Goal: Information Seeking & Learning: Learn about a topic

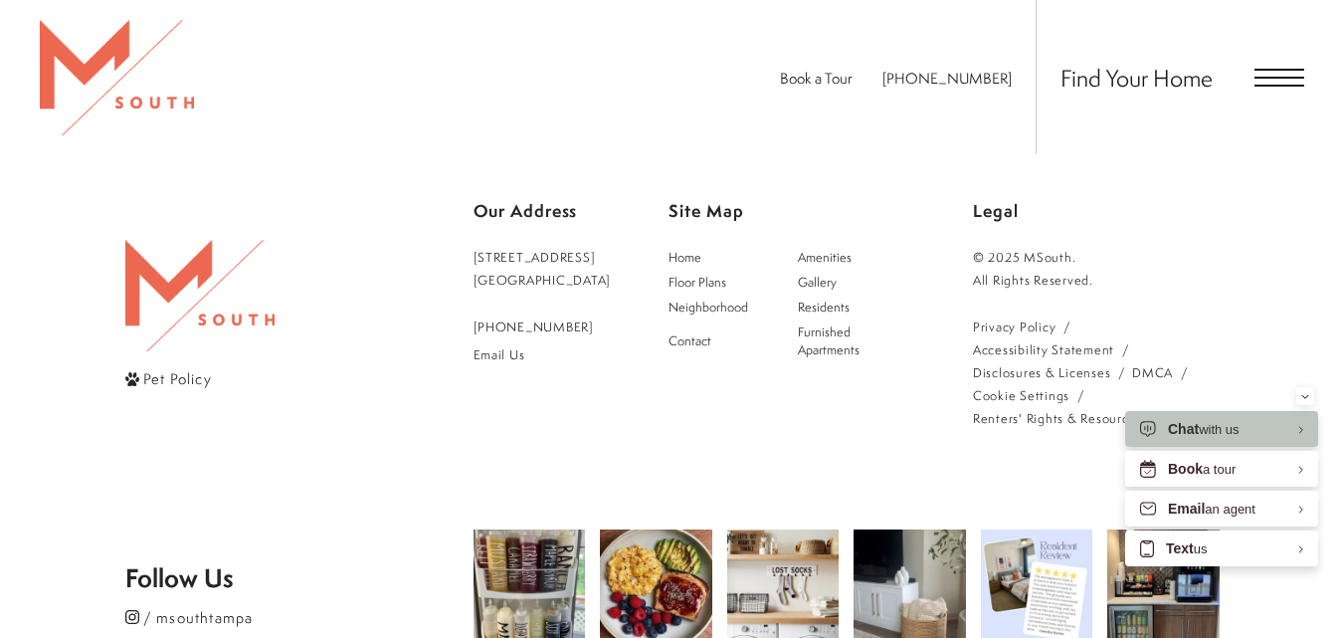
scroll to position [4676, 0]
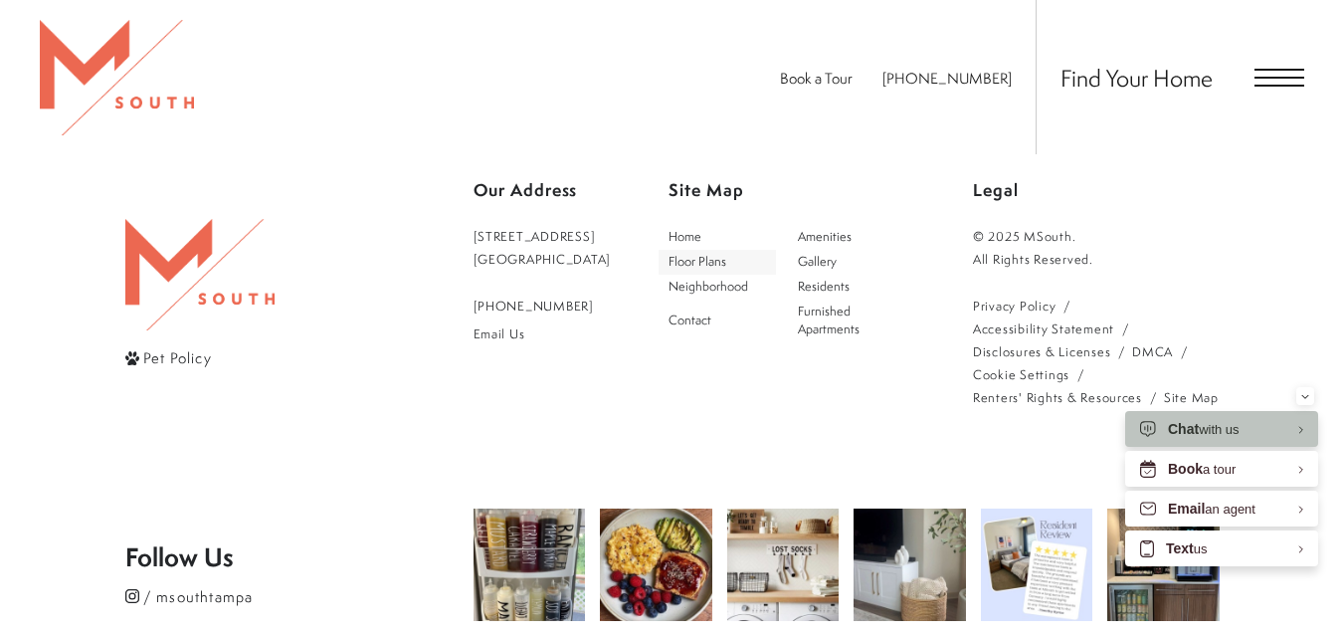
click at [726, 263] on span "Floor Plans" at bounding box center [697, 261] width 58 height 17
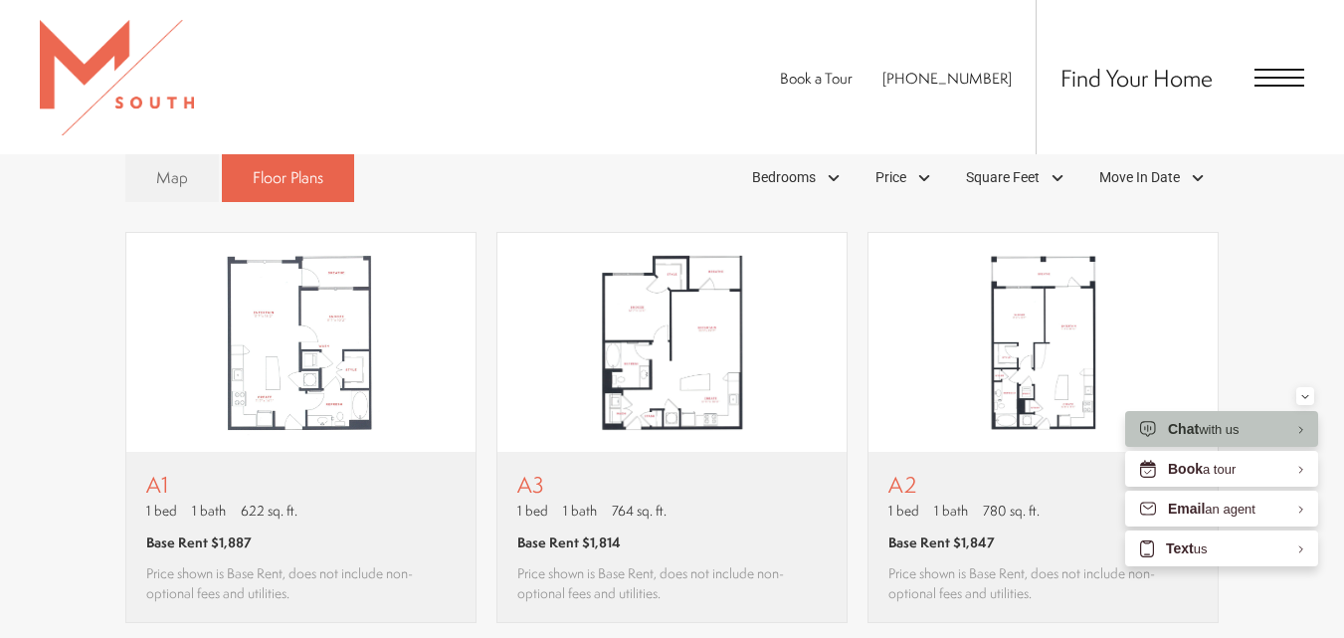
scroll to position [1287, 0]
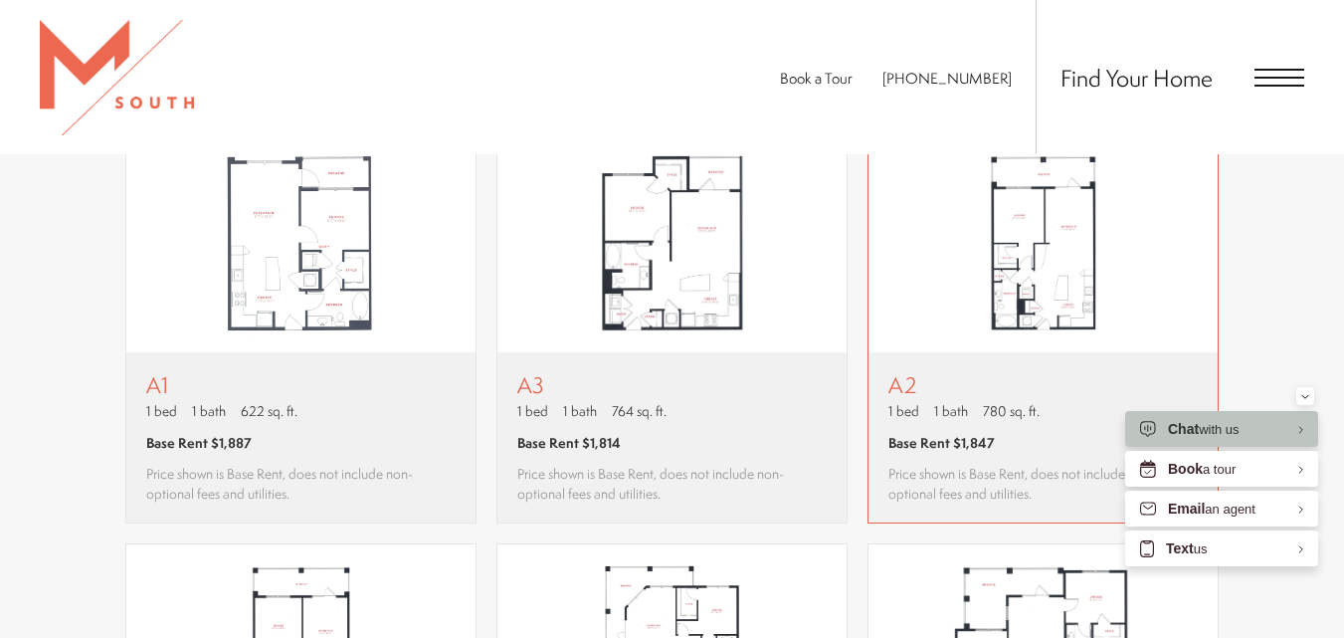
click at [988, 384] on p "A2" at bounding box center [1042, 384] width 309 height 25
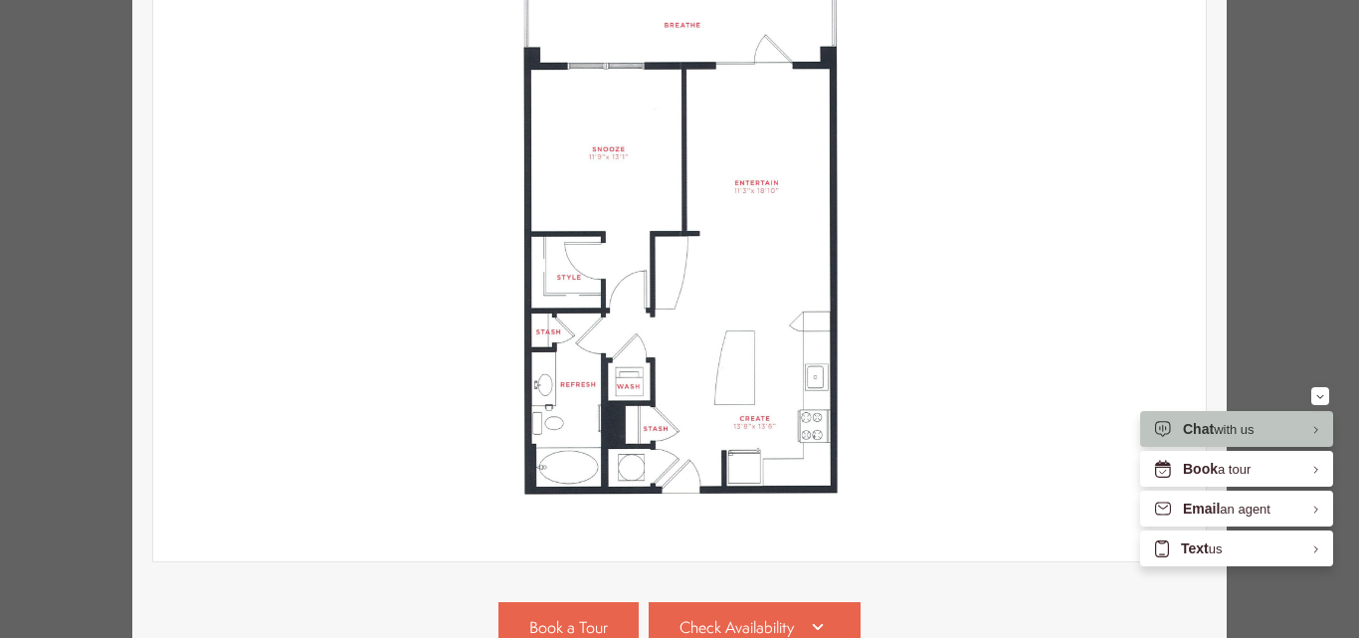
scroll to position [447, 0]
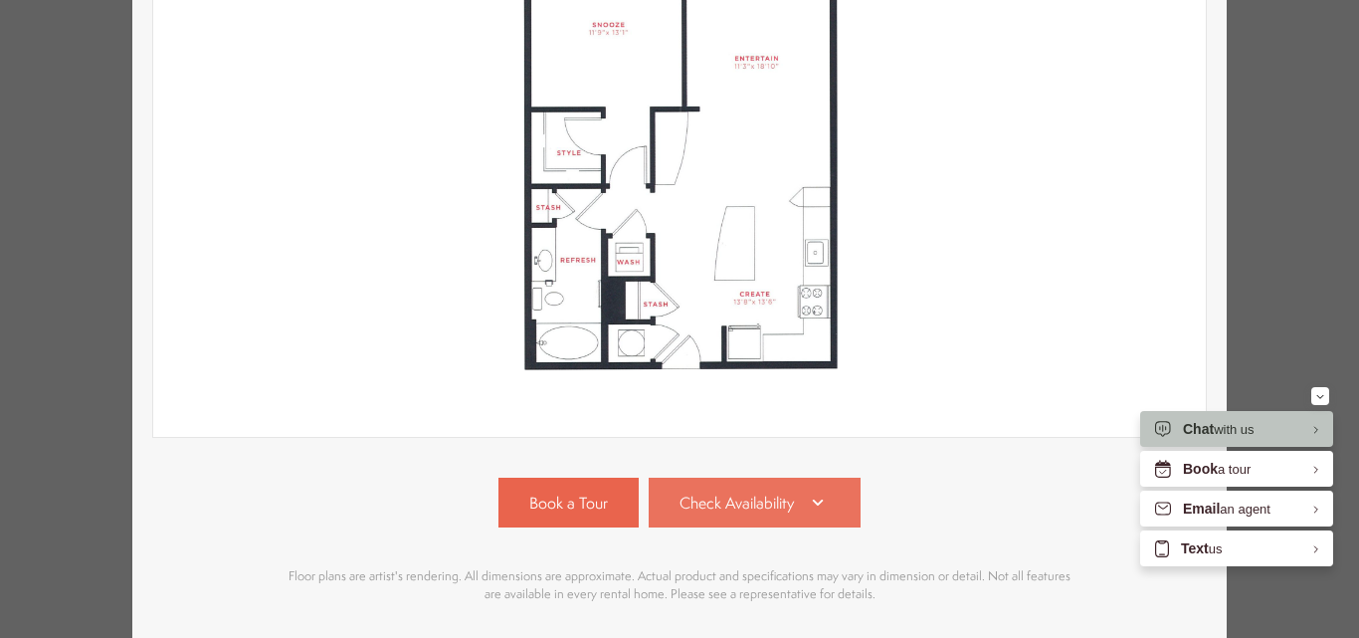
click at [780, 477] on link "Check Availability" at bounding box center [755, 502] width 213 height 50
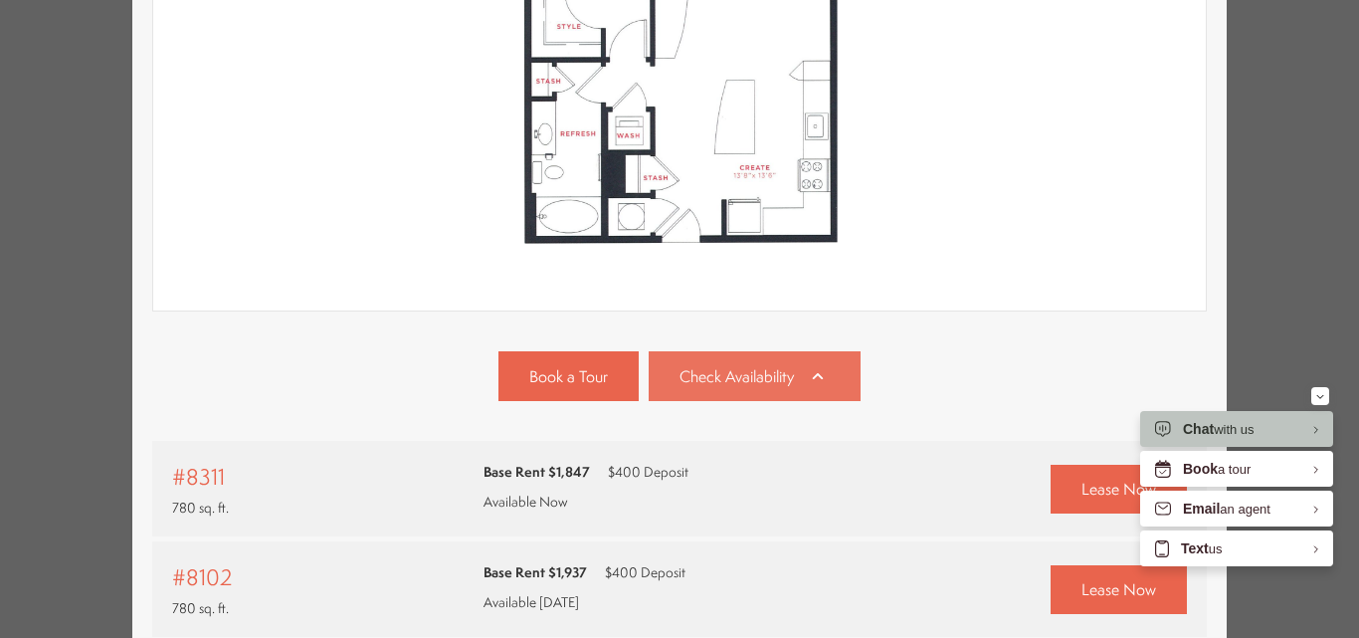
scroll to position [882, 0]
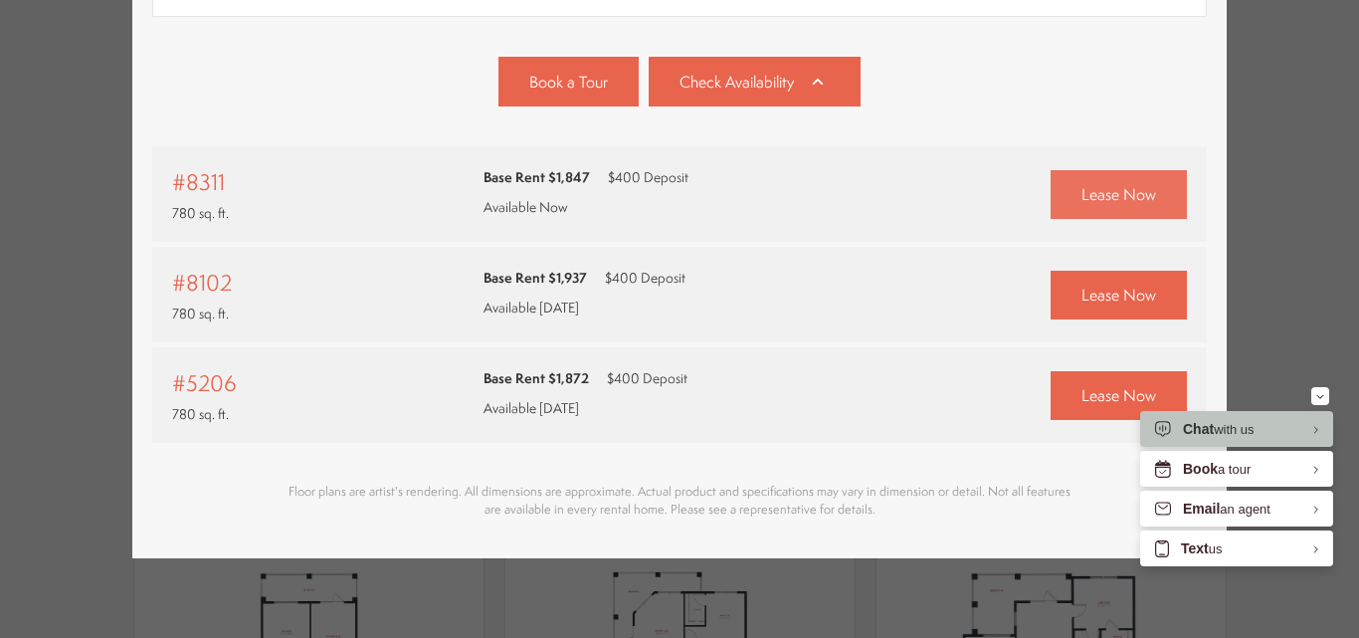
click at [1101, 183] on span "Lease Now" at bounding box center [1118, 194] width 75 height 23
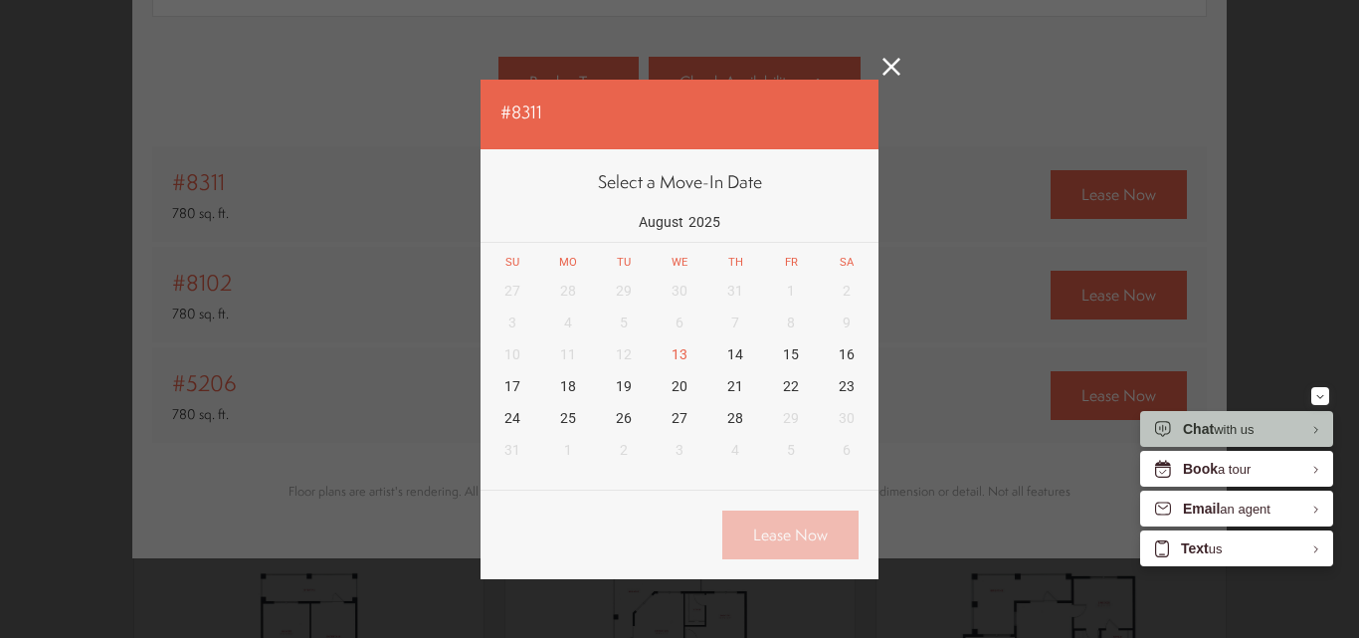
click at [882, 71] on icon at bounding box center [891, 67] width 18 height 18
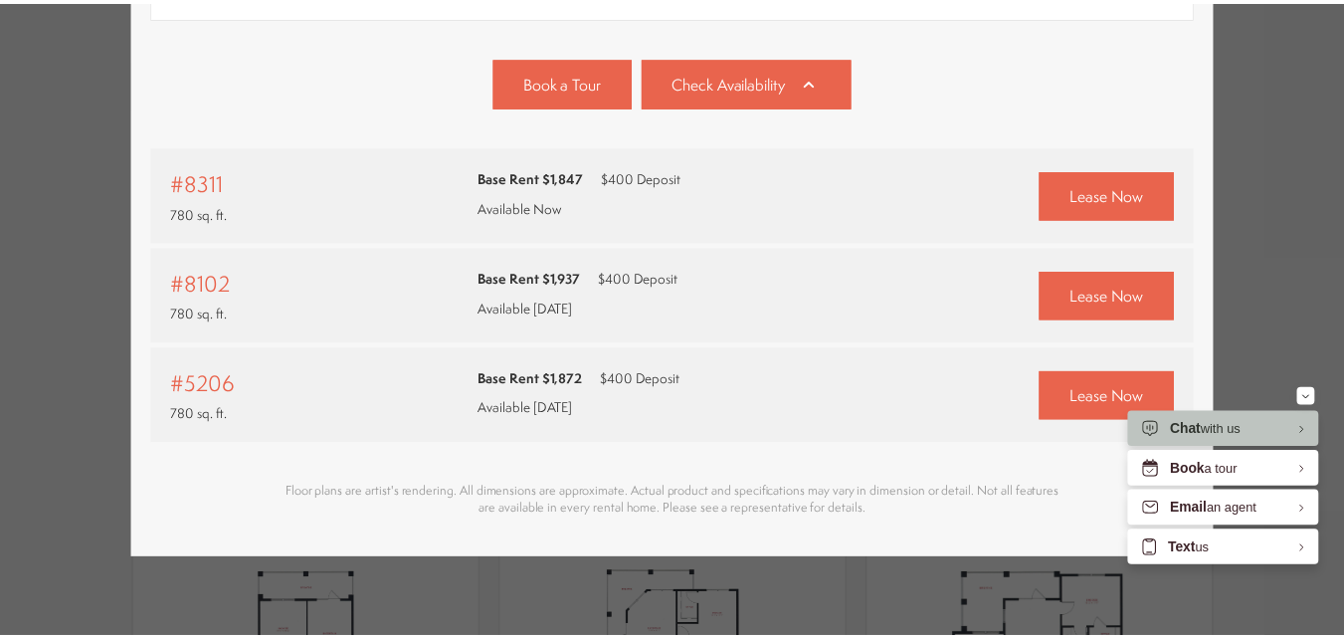
scroll to position [1287, 0]
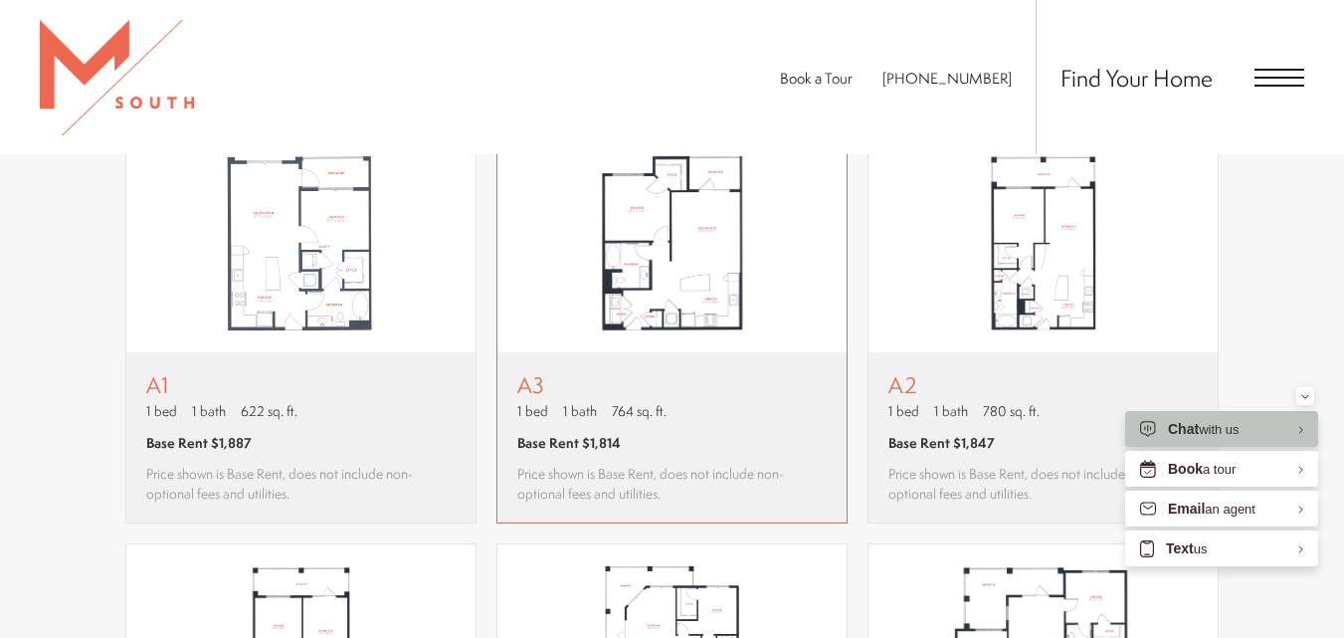
click at [657, 298] on img "View floor plan A3" at bounding box center [671, 242] width 349 height 219
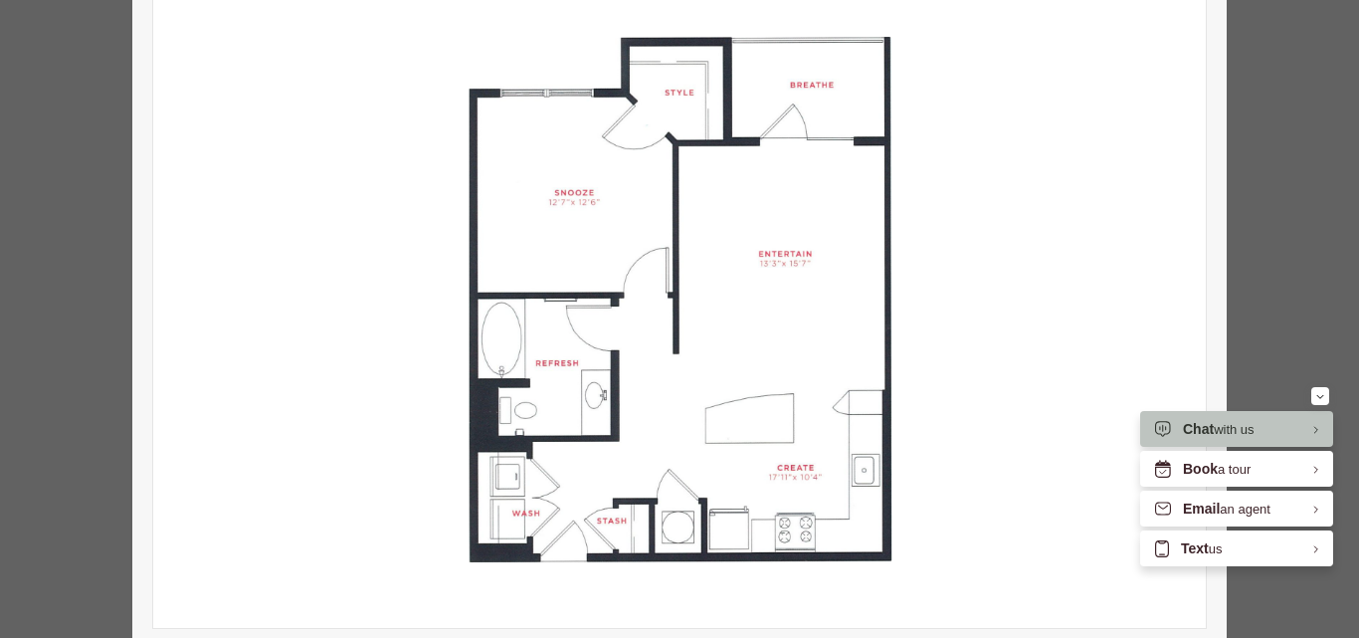
scroll to position [546, 0]
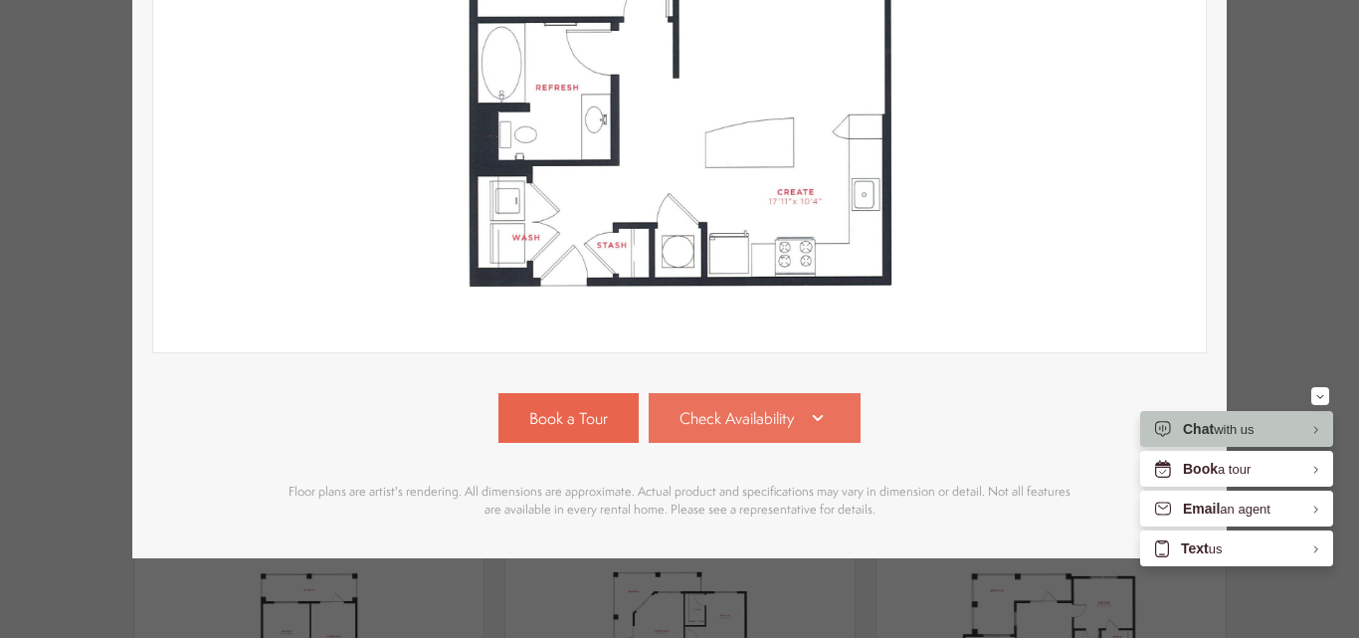
click at [692, 407] on span "Check Availability" at bounding box center [736, 418] width 114 height 23
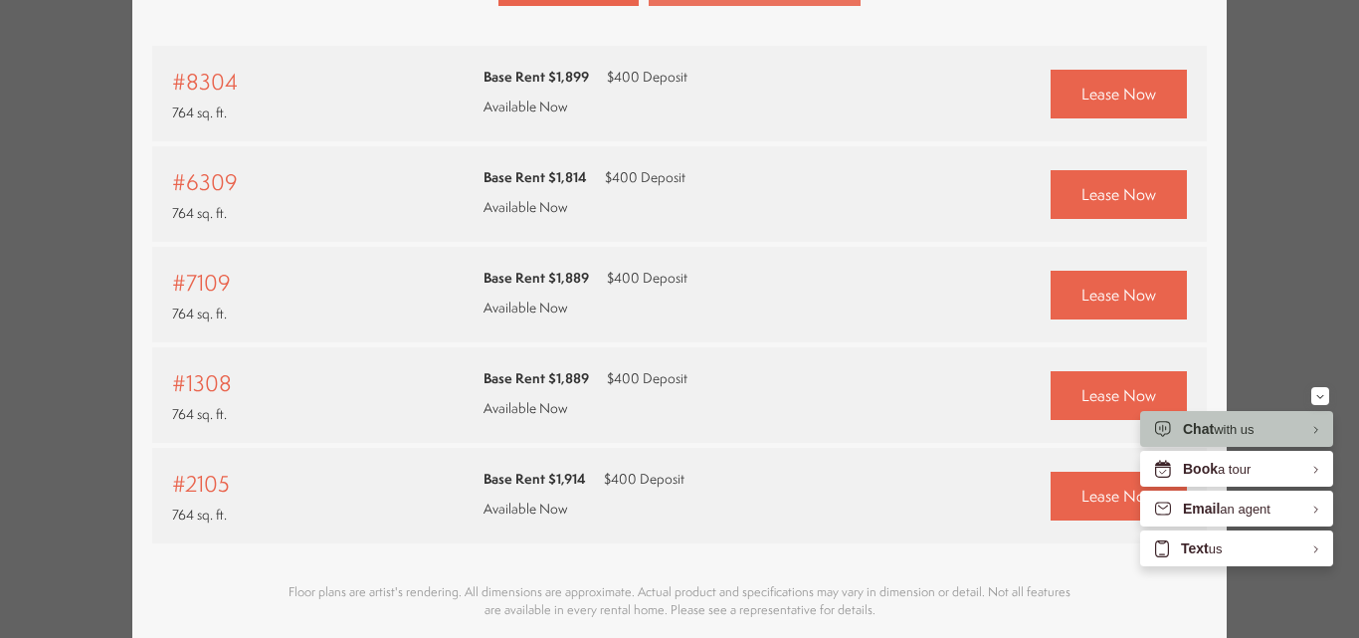
scroll to position [934, 0]
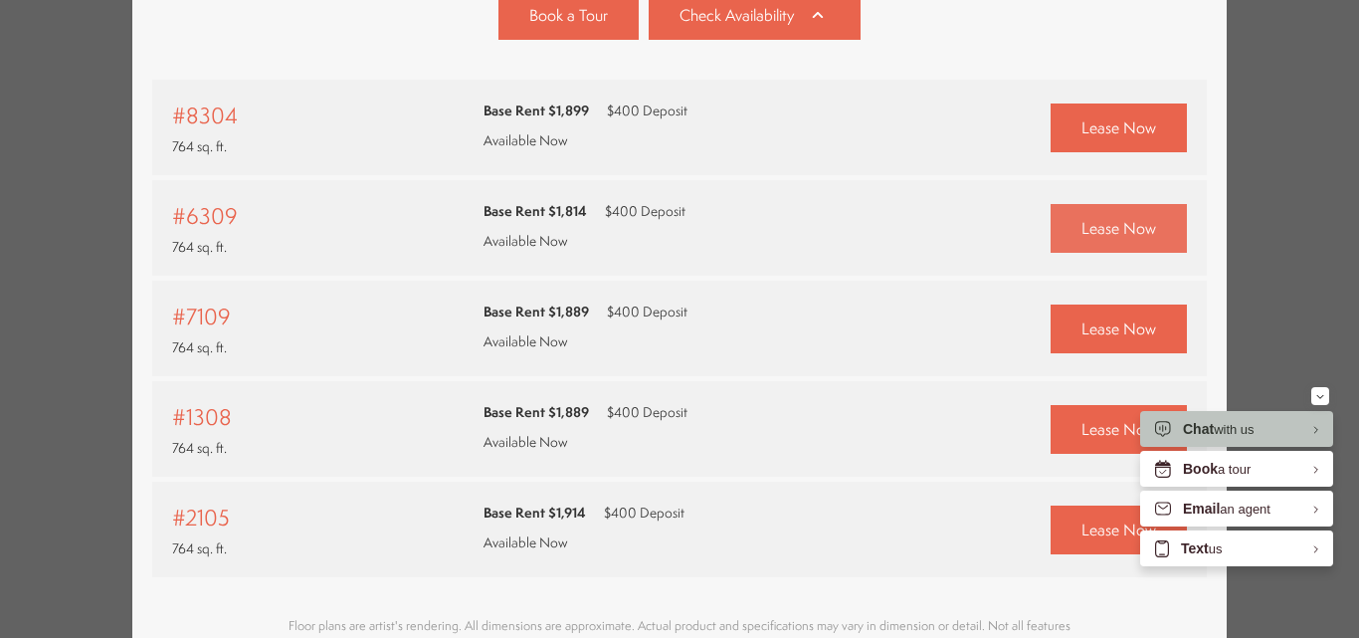
click at [1092, 230] on span "Lease Now" at bounding box center [1118, 228] width 75 height 23
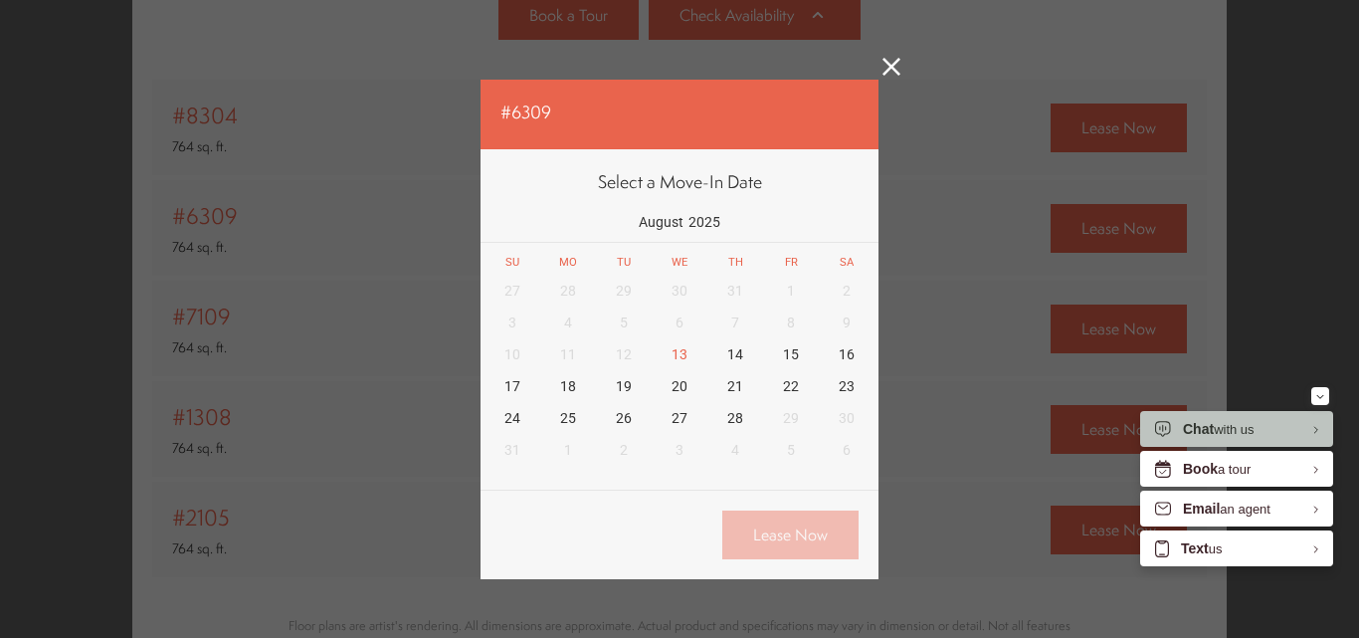
click at [883, 65] on icon at bounding box center [891, 67] width 18 height 18
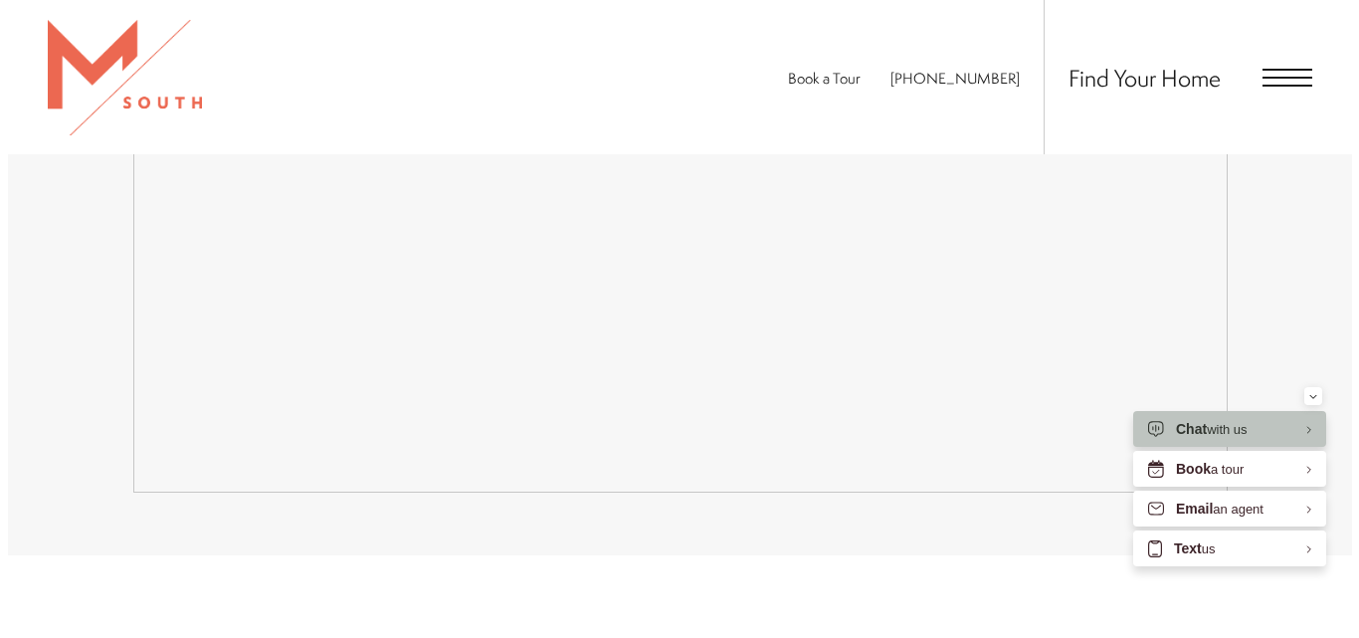
scroll to position [0, 0]
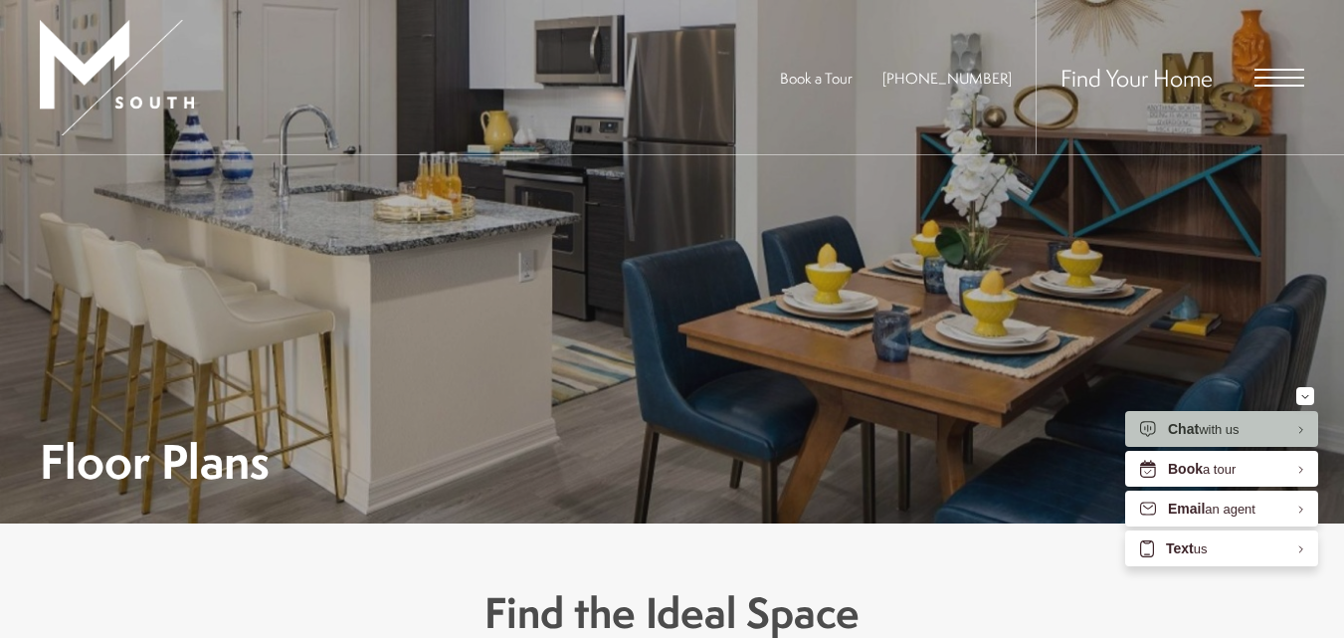
click at [1271, 71] on span "Open Menu" at bounding box center [1279, 78] width 50 height 18
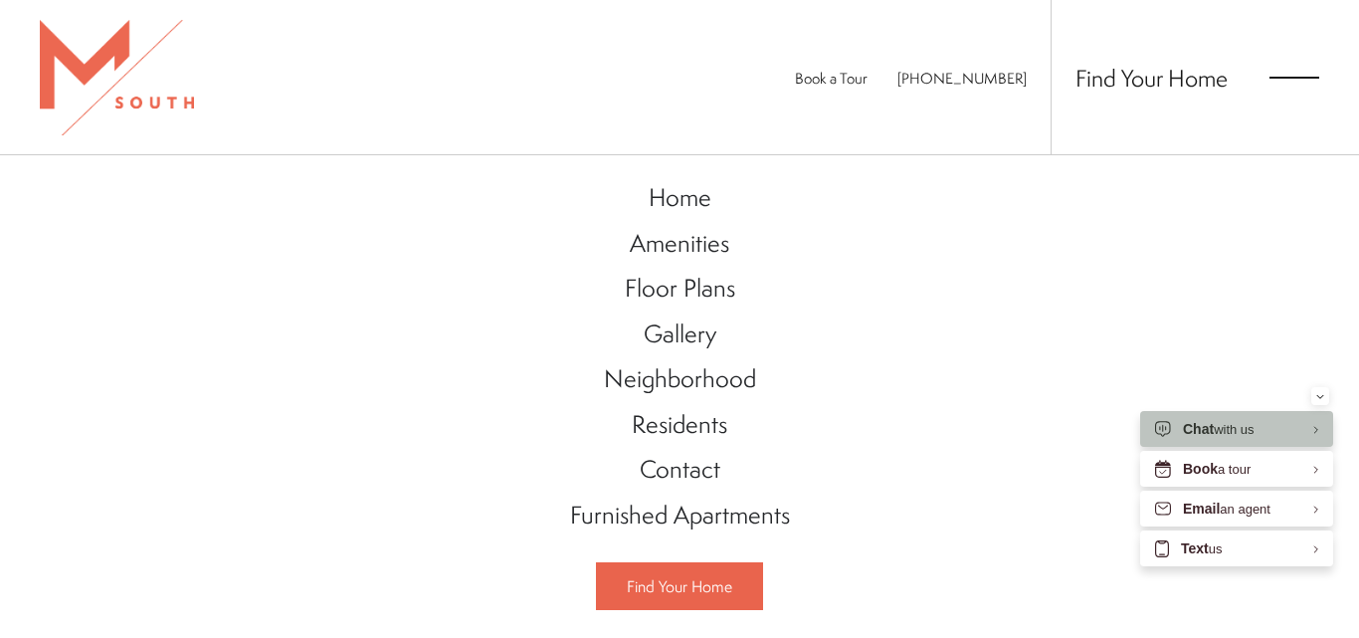
click at [1101, 278] on div "Home Amenities Floor Plans Gallery Neighborhood Residents Contact" at bounding box center [679, 396] width 1359 height 482
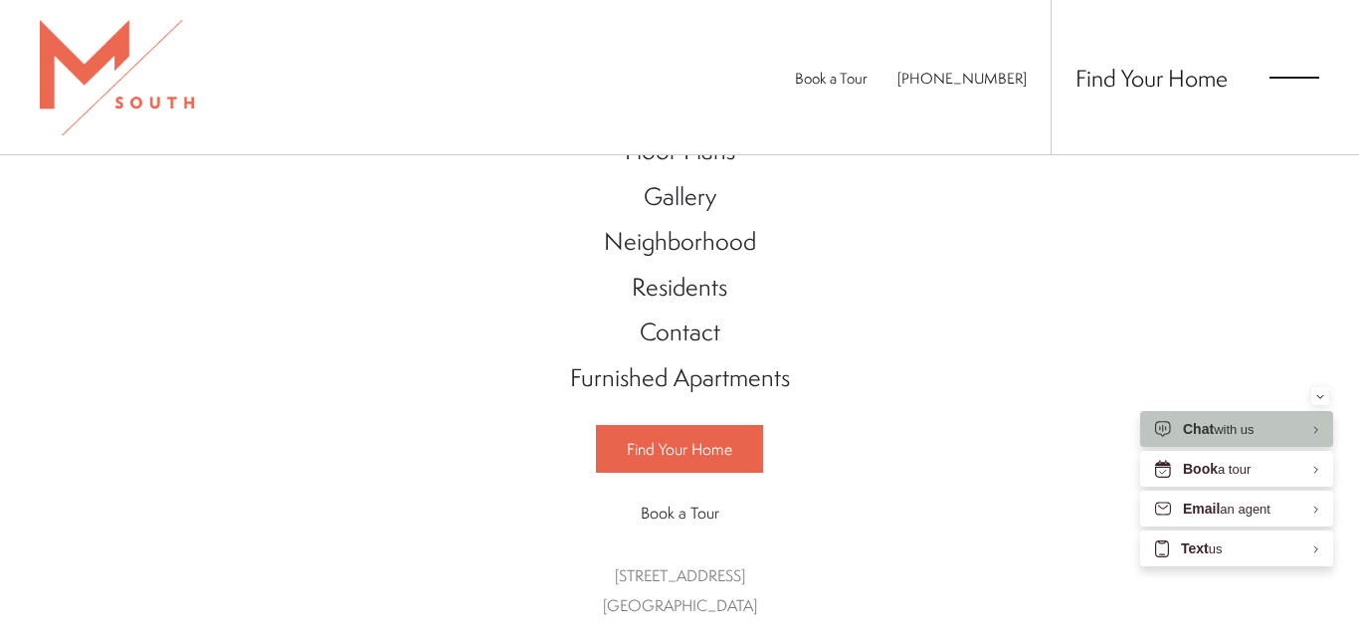
click at [952, 444] on div "Home Amenities Floor Plans Gallery Neighborhood Residents Contact" at bounding box center [679, 396] width 1359 height 482
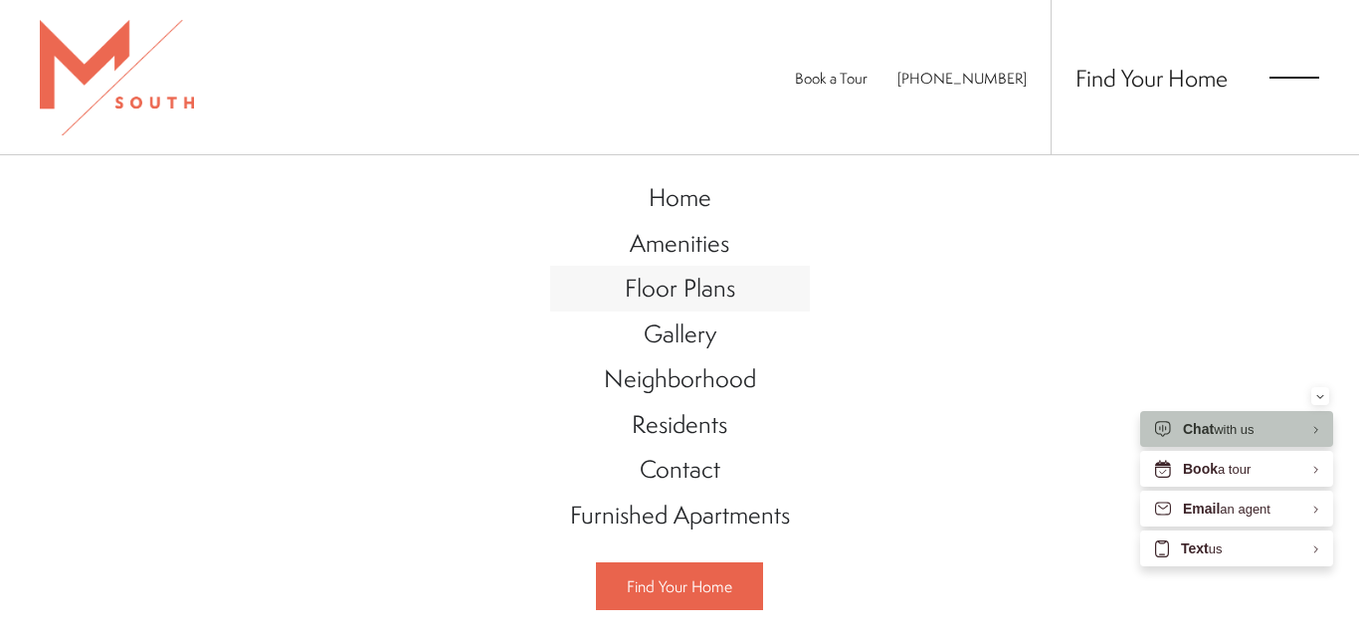
click at [683, 298] on span "Floor Plans" at bounding box center [680, 288] width 110 height 34
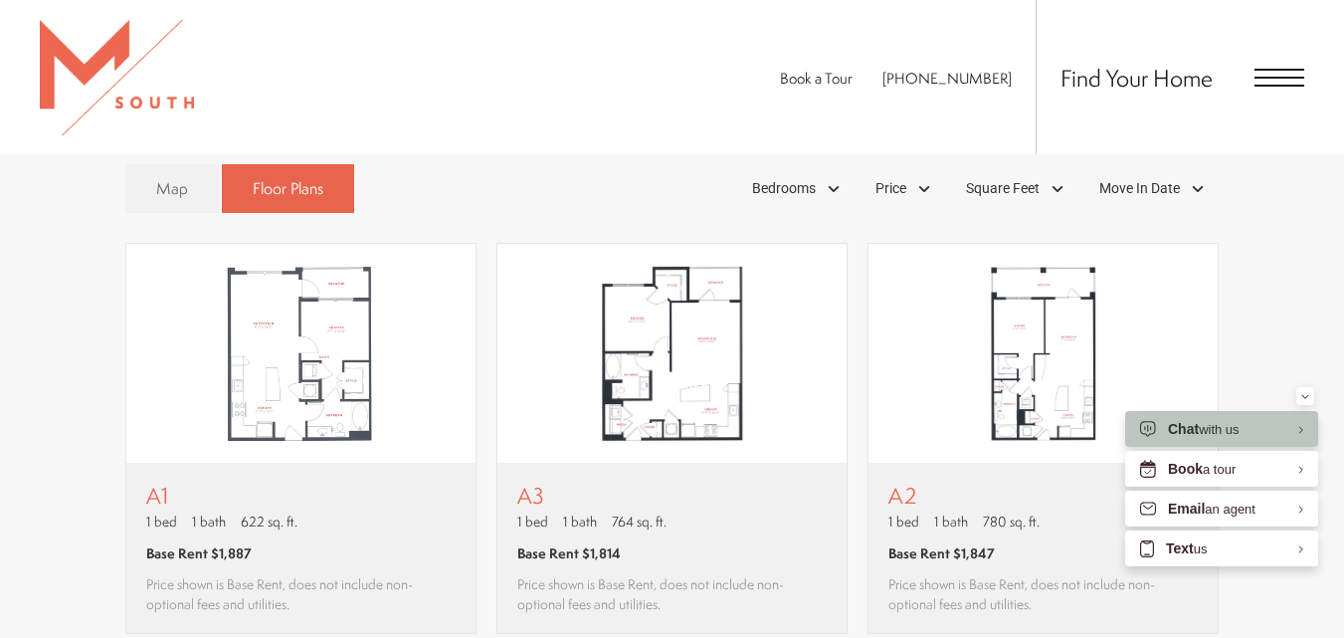
scroll to position [1178, 0]
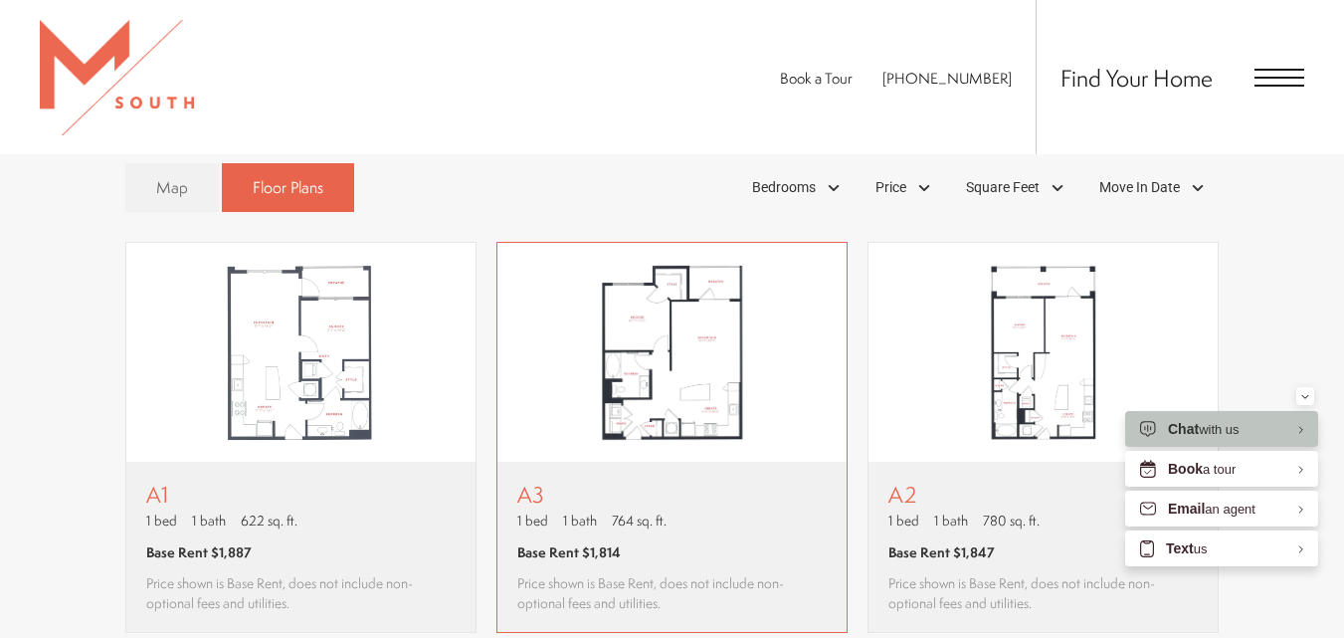
click at [717, 427] on img "View floor plan A3" at bounding box center [671, 352] width 349 height 219
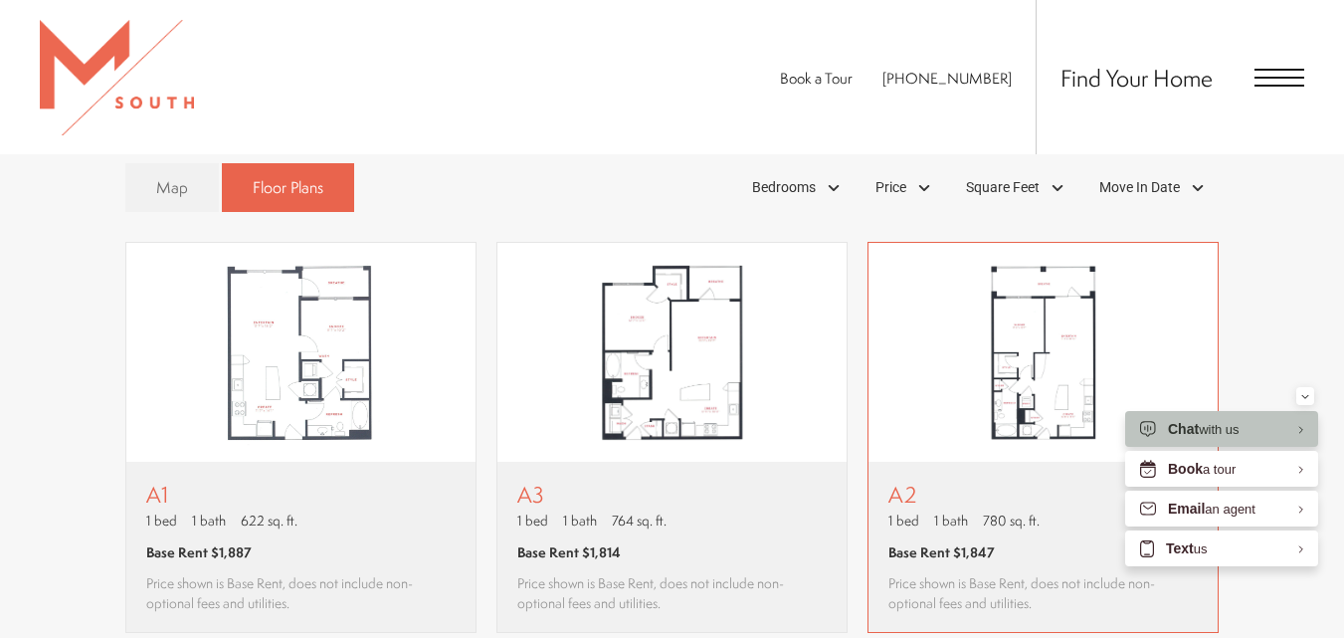
click at [980, 374] on img "View floor plan A2" at bounding box center [1042, 352] width 349 height 219
click at [1055, 325] on img "View floor plan A2" at bounding box center [1042, 352] width 349 height 219
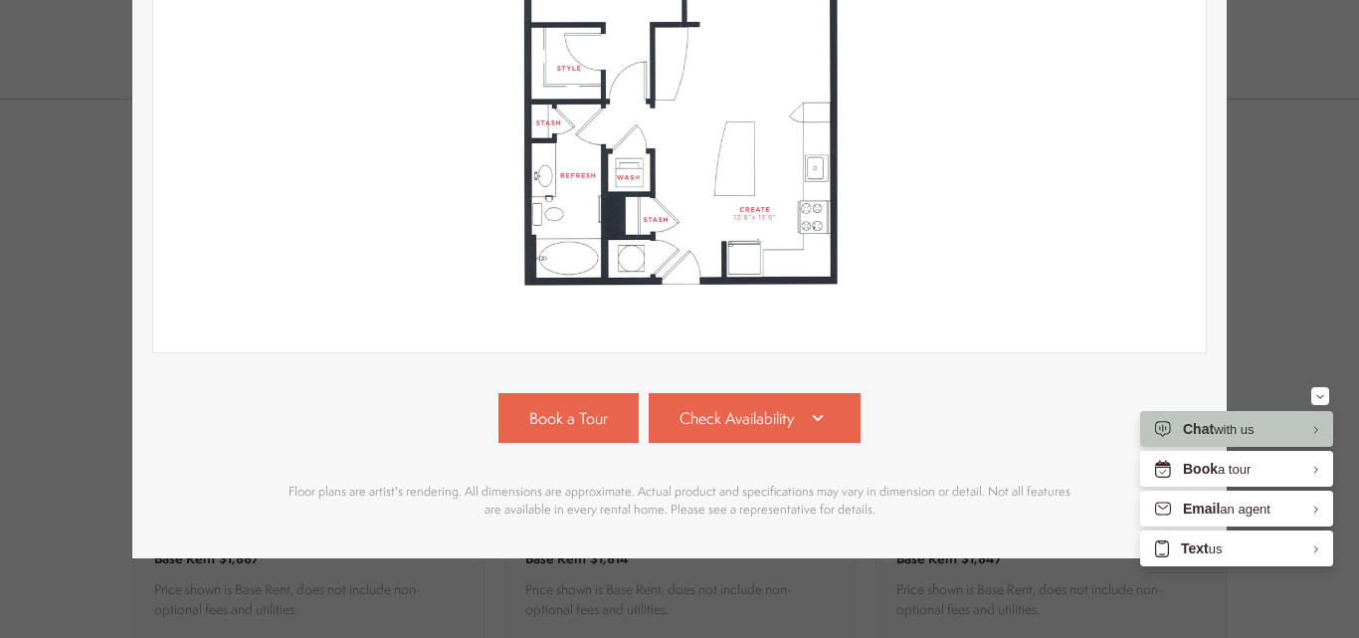
scroll to position [546, 0]
click at [794, 410] on link "Check Availability" at bounding box center [755, 418] width 213 height 50
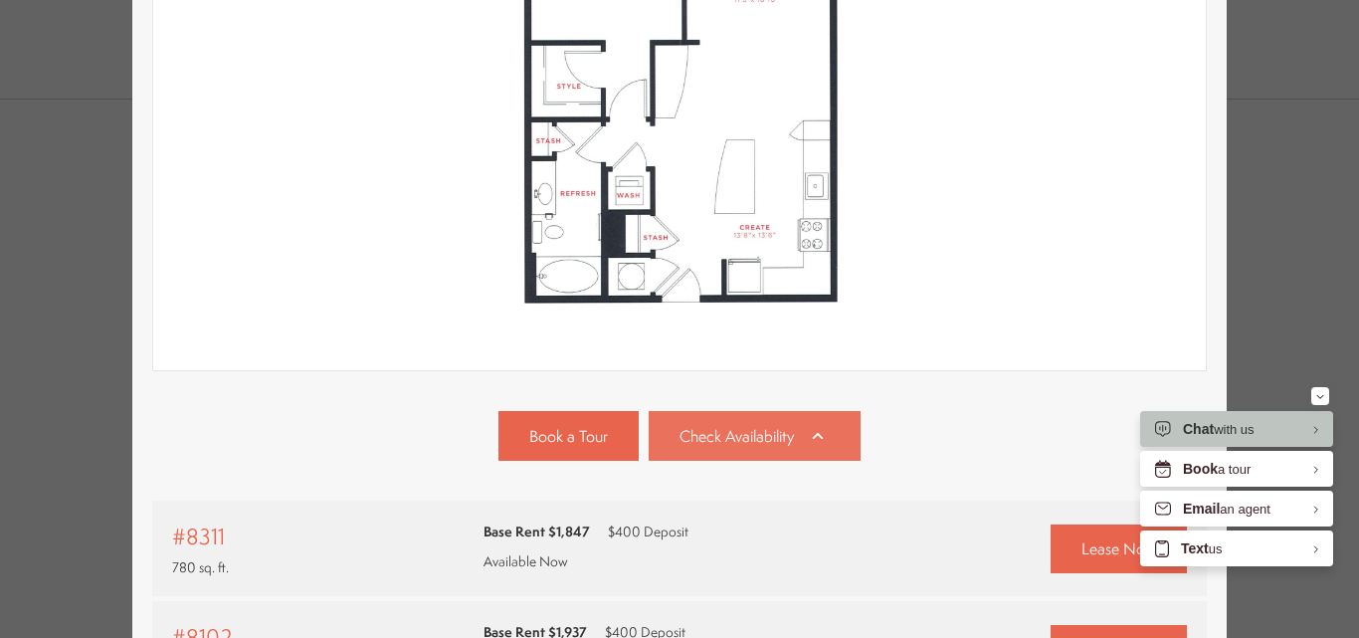
scroll to position [484, 0]
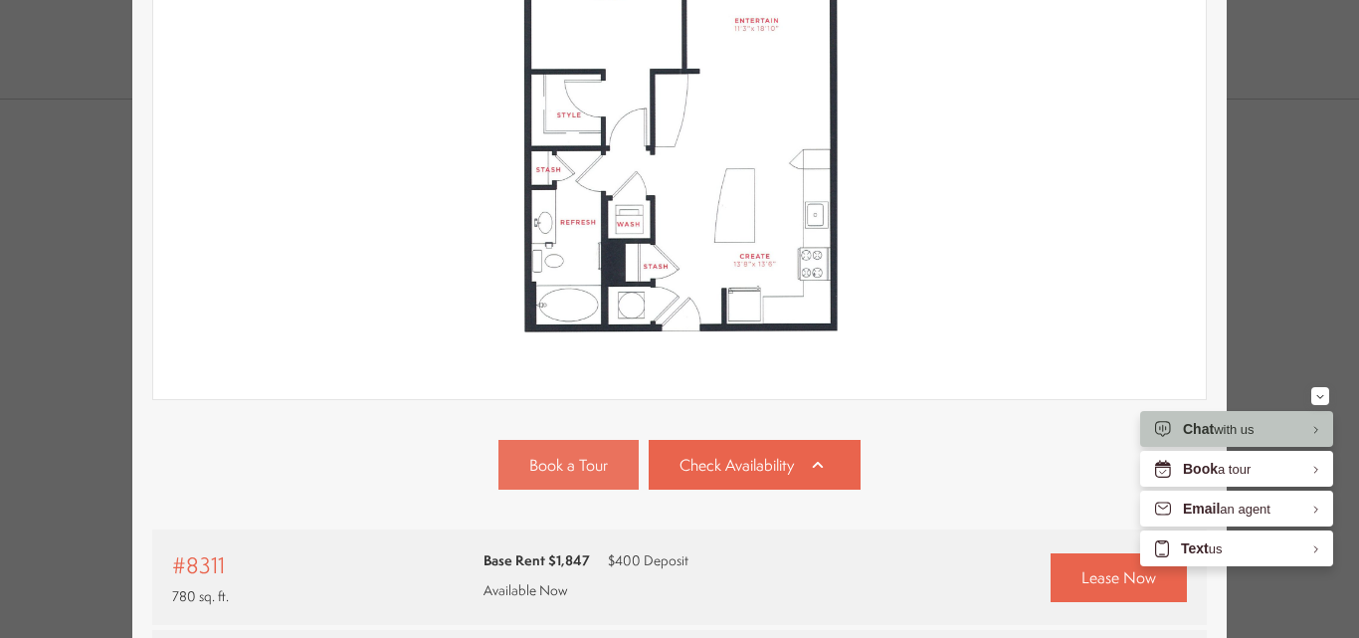
click at [579, 462] on span "Book a Tour" at bounding box center [568, 465] width 79 height 23
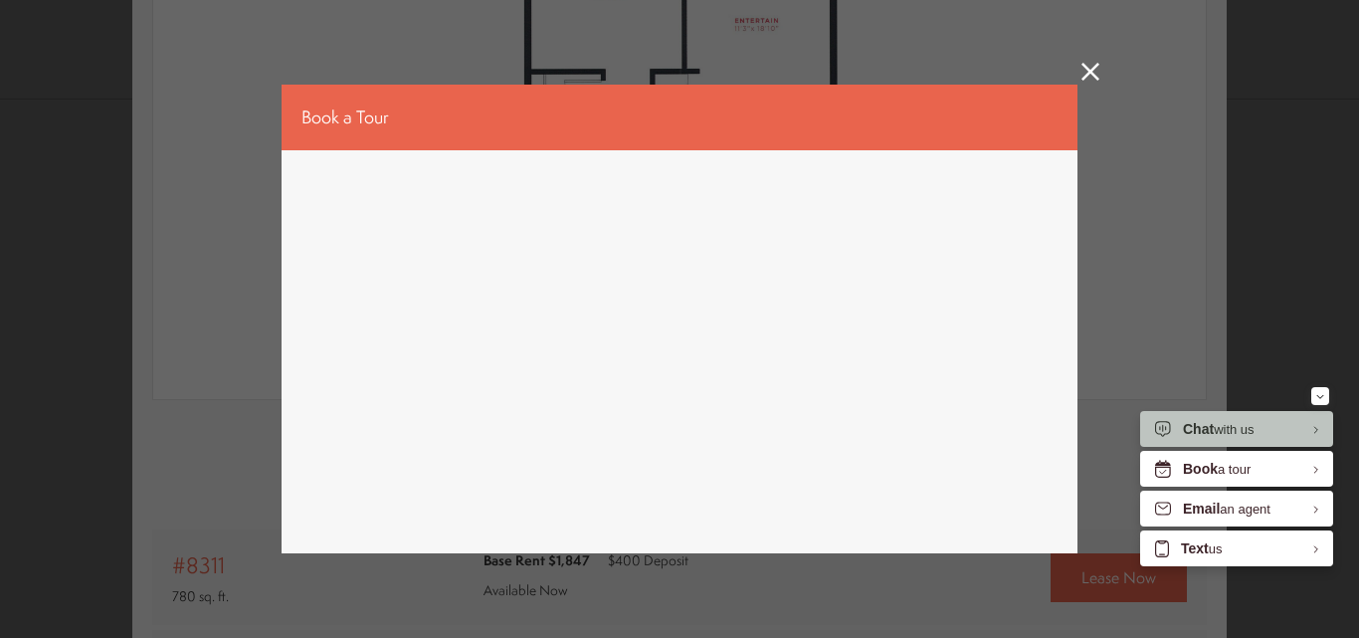
scroll to position [0, 0]
click at [1084, 64] on icon at bounding box center [1090, 72] width 18 height 18
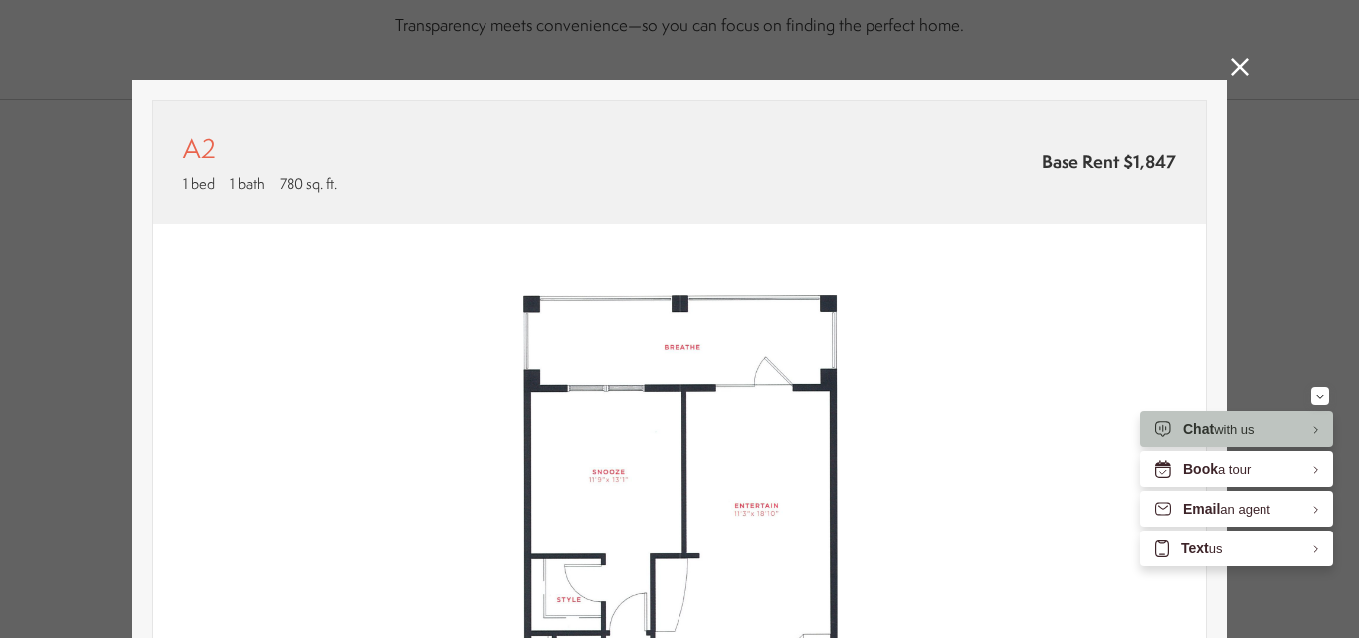
click at [1230, 70] on icon at bounding box center [1239, 67] width 18 height 18
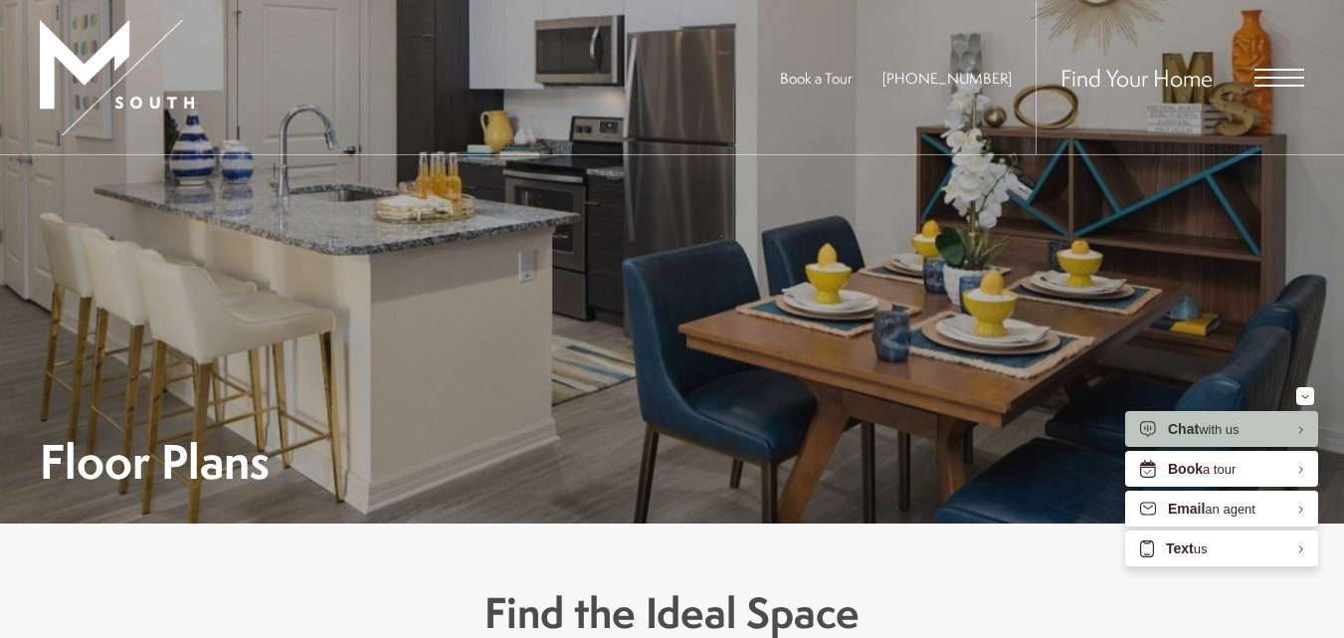
click at [113, 47] on img at bounding box center [117, 77] width 154 height 115
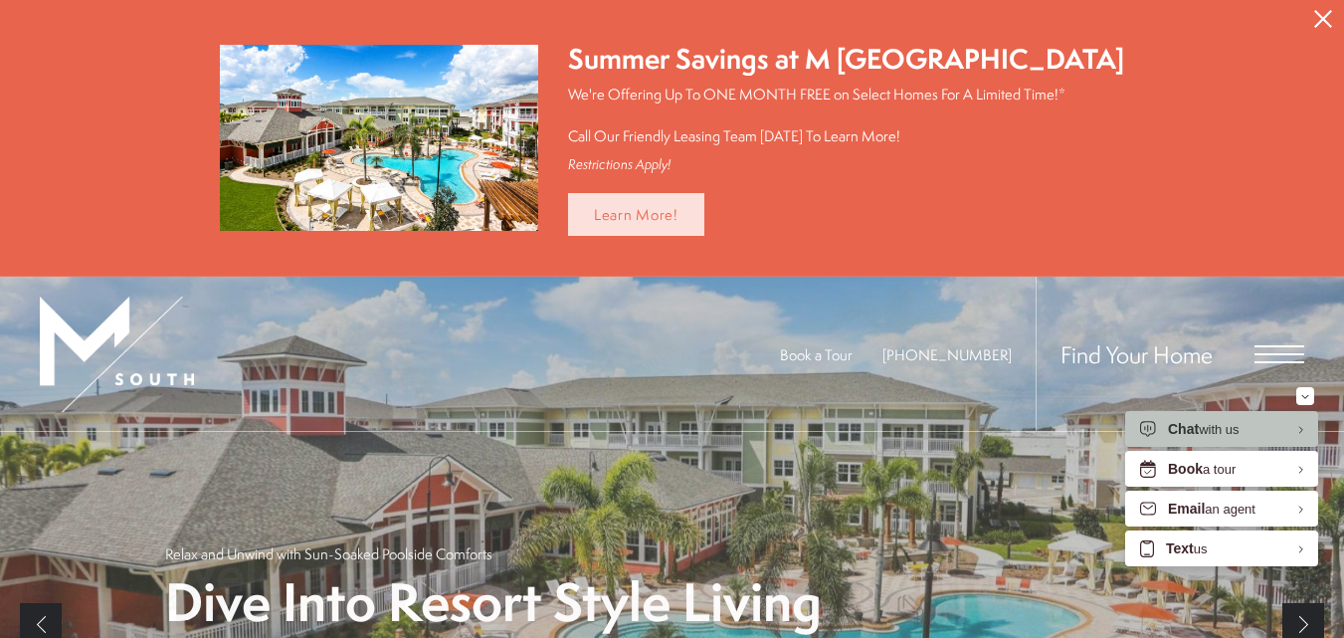
click at [645, 214] on link "Learn More!" at bounding box center [636, 214] width 136 height 43
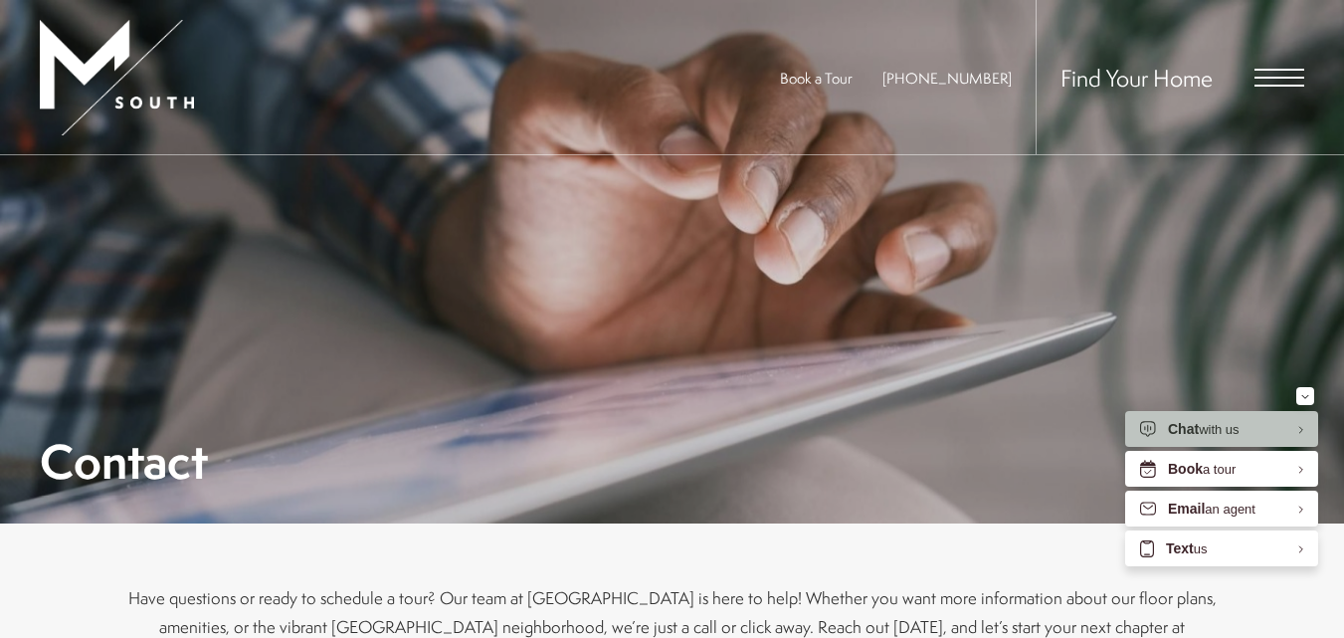
click at [1279, 85] on span "Open Menu" at bounding box center [1279, 86] width 50 height 2
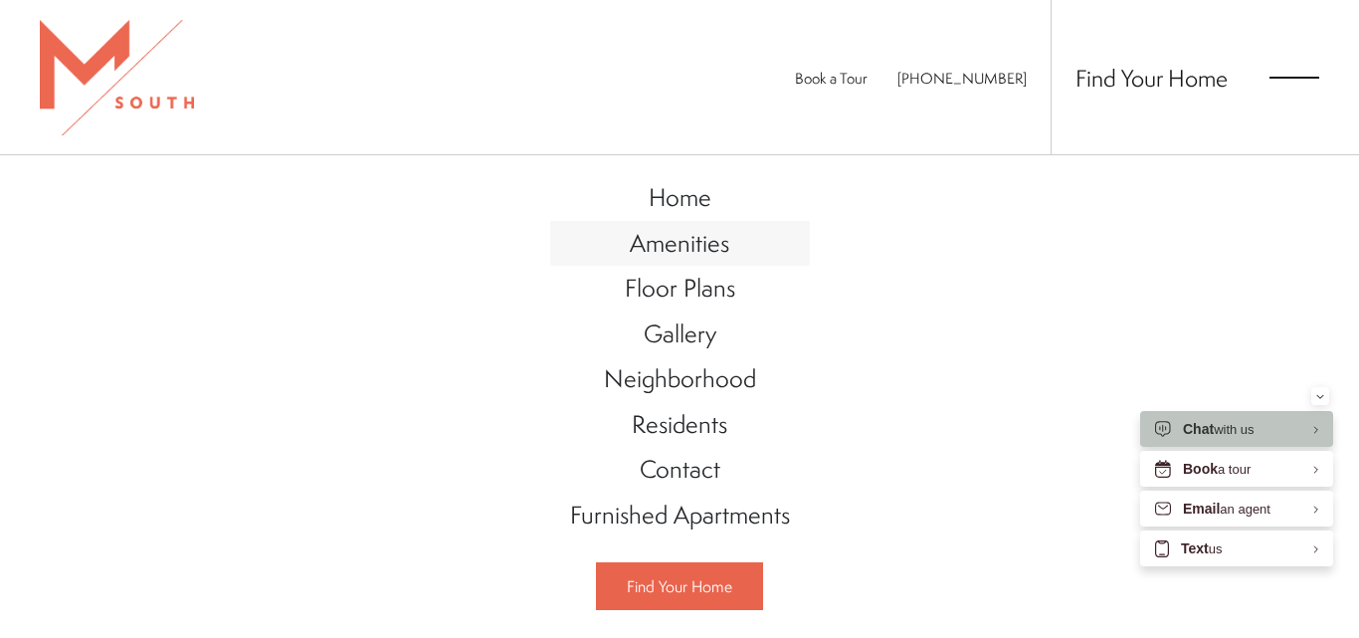
click at [684, 241] on span "Amenities" at bounding box center [679, 243] width 99 height 34
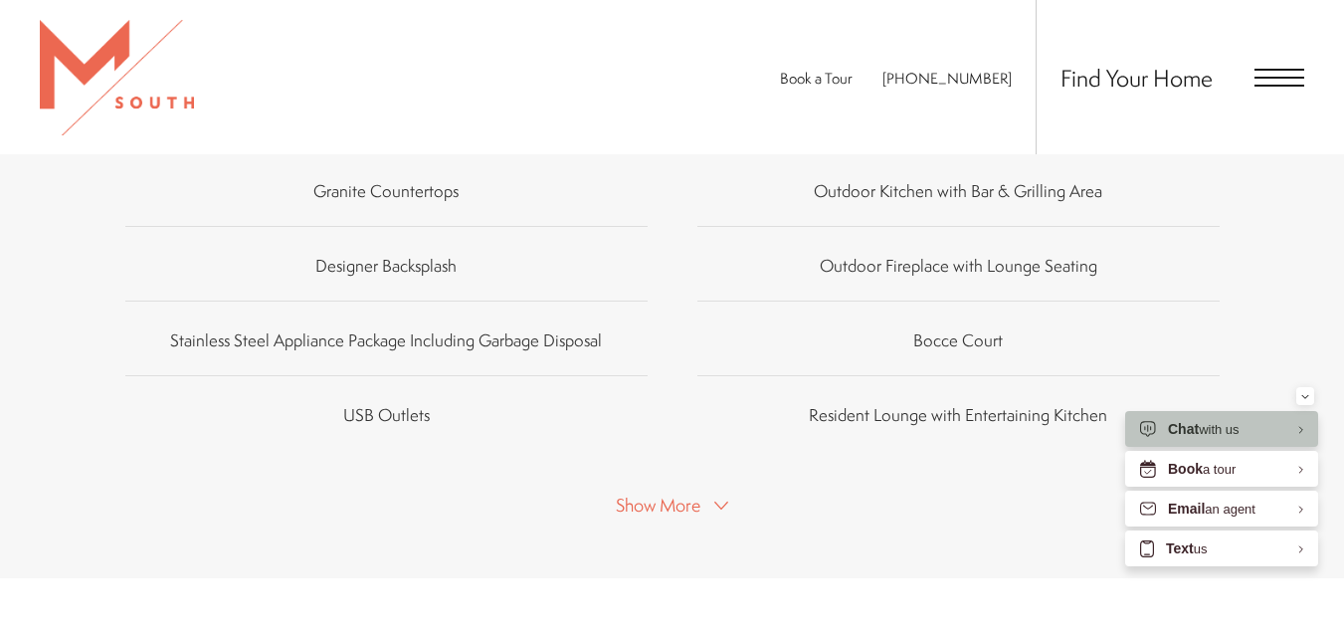
scroll to position [1293, 0]
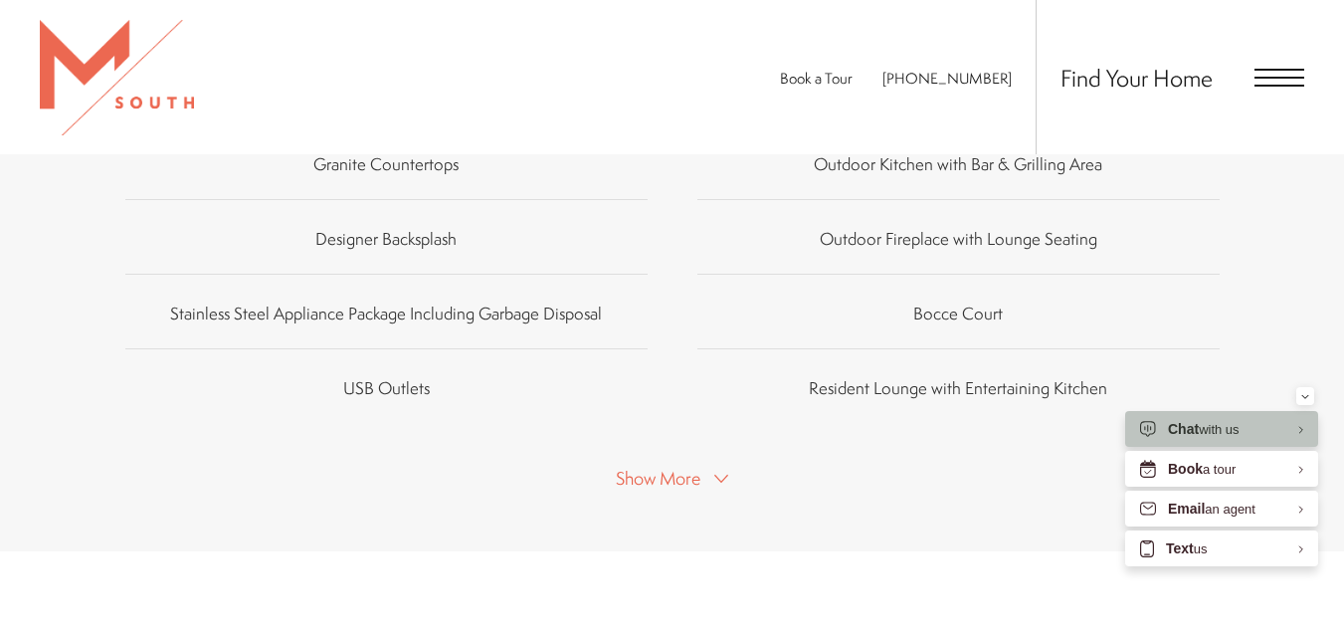
click at [684, 470] on span "Show More" at bounding box center [658, 478] width 85 height 25
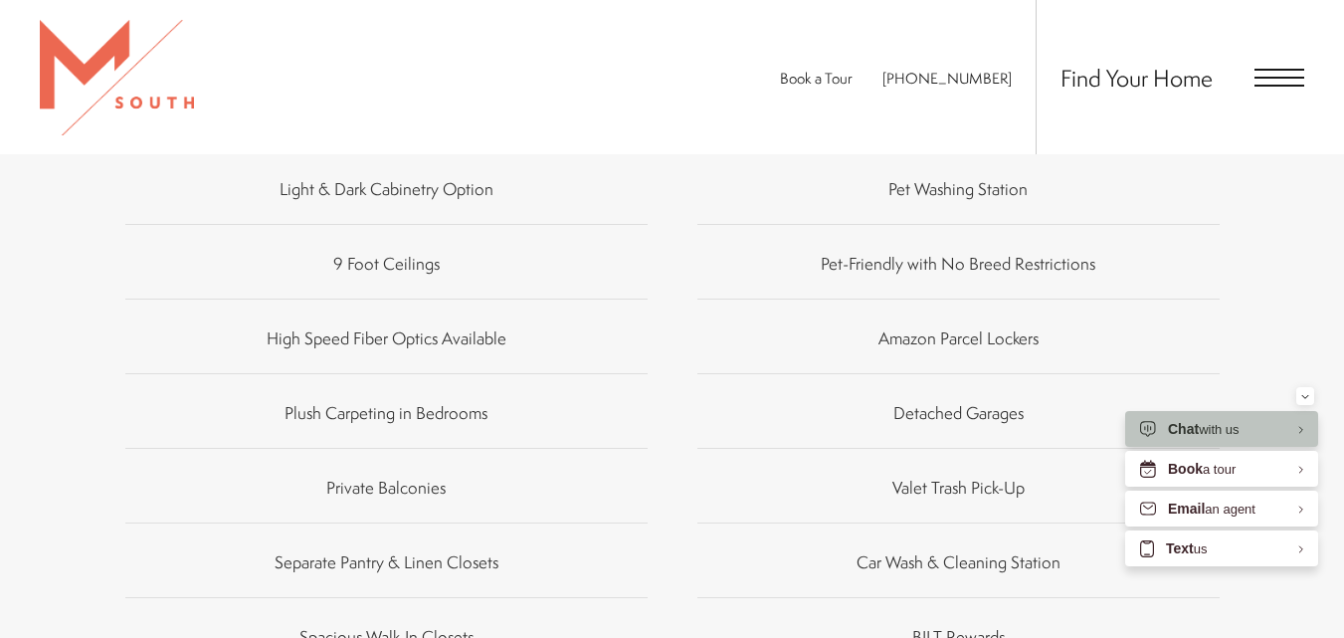
scroll to position [1890, 0]
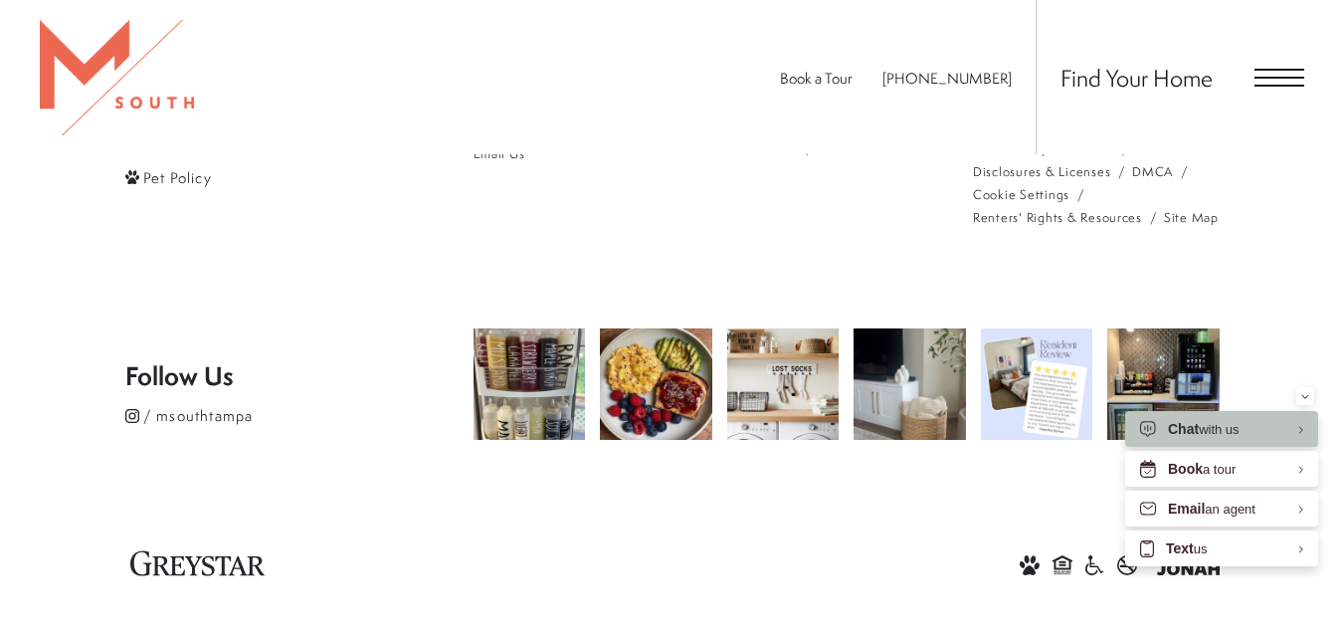
scroll to position [3147, 0]
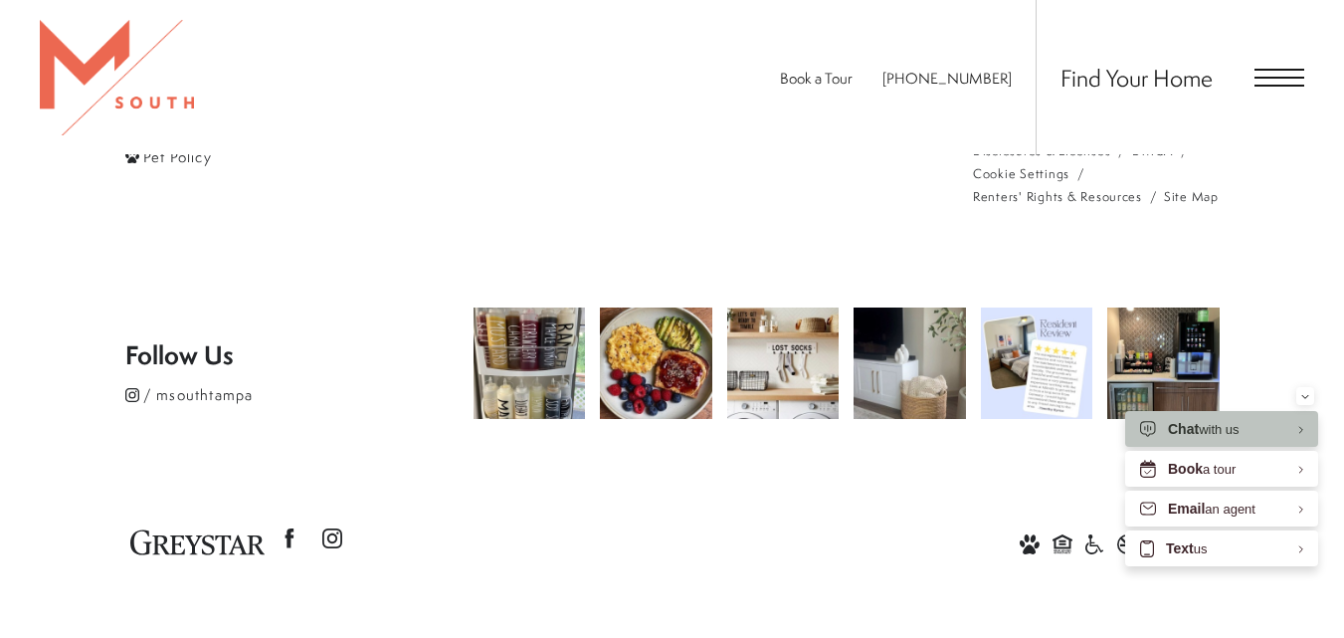
click at [216, 395] on span "/ msouthtampa" at bounding box center [198, 394] width 110 height 21
